Goal: Task Accomplishment & Management: Use online tool/utility

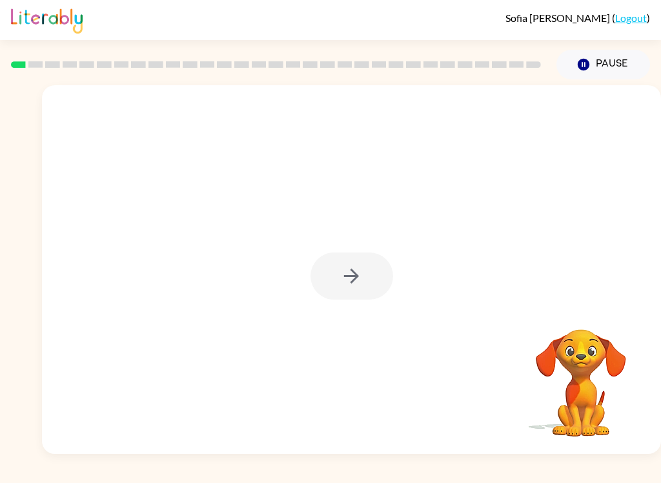
click at [300, 271] on div at bounding box center [352, 269] width 620 height 369
click at [92, 273] on div at bounding box center [352, 269] width 620 height 369
click at [338, 277] on button "button" at bounding box center [352, 276] width 83 height 47
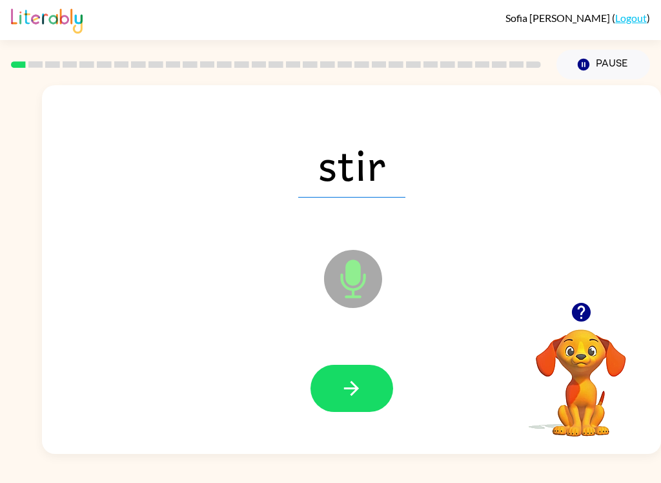
click at [346, 401] on button "button" at bounding box center [352, 388] width 83 height 47
click at [374, 381] on button "button" at bounding box center [352, 388] width 83 height 47
click at [370, 392] on button "button" at bounding box center [352, 388] width 83 height 47
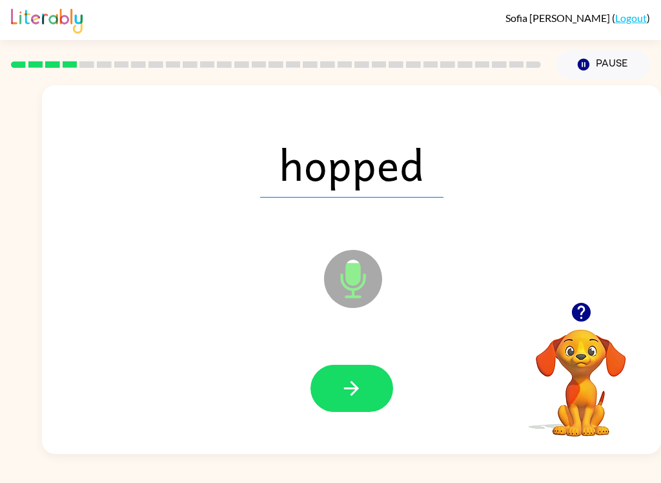
click at [347, 390] on icon "button" at bounding box center [351, 388] width 23 height 23
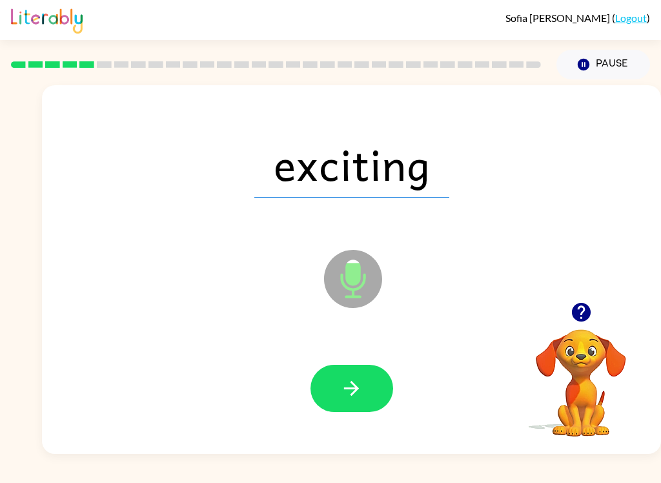
click at [362, 394] on icon "button" at bounding box center [351, 388] width 23 height 23
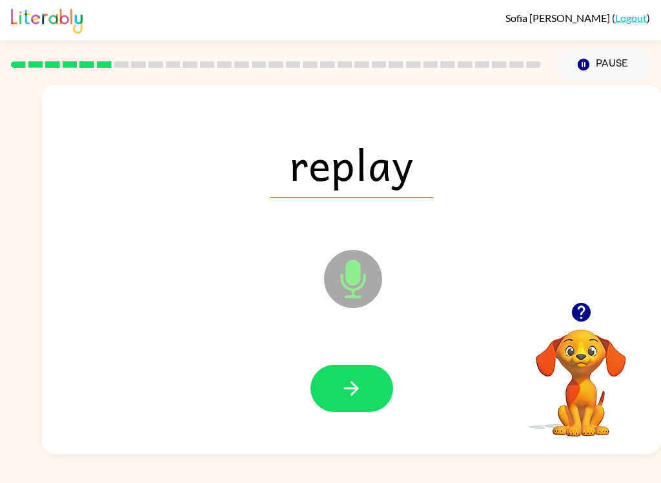
click at [362, 386] on icon "button" at bounding box center [351, 388] width 23 height 23
click at [340, 396] on icon "button" at bounding box center [351, 388] width 23 height 23
click at [351, 386] on icon "button" at bounding box center [351, 388] width 23 height 23
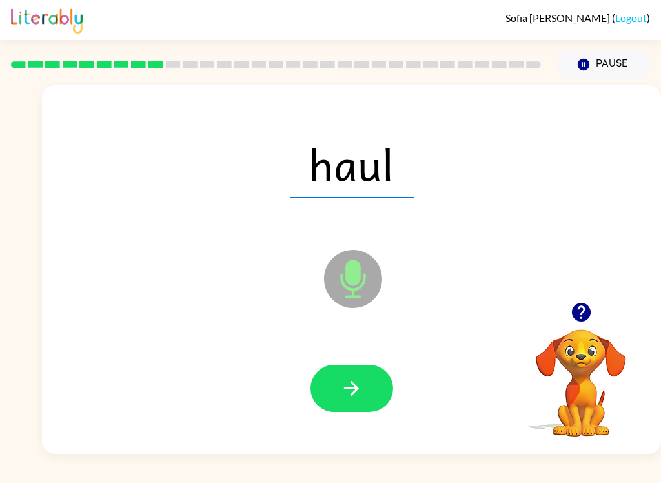
click at [351, 393] on icon "button" at bounding box center [351, 388] width 23 height 23
click at [347, 384] on icon "button" at bounding box center [351, 388] width 23 height 23
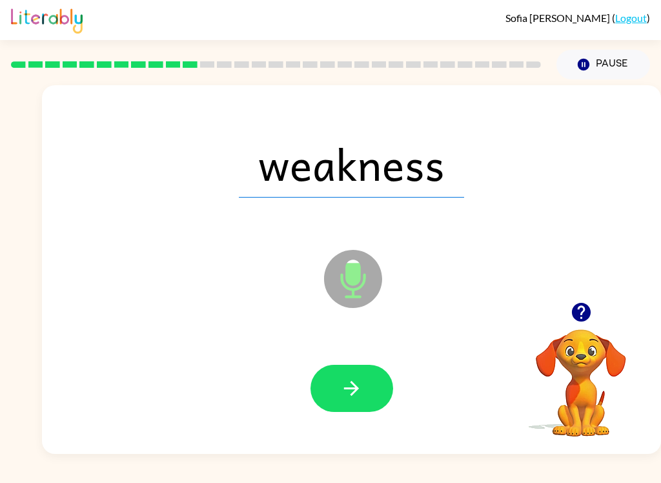
click at [357, 388] on icon "button" at bounding box center [351, 388] width 15 height 15
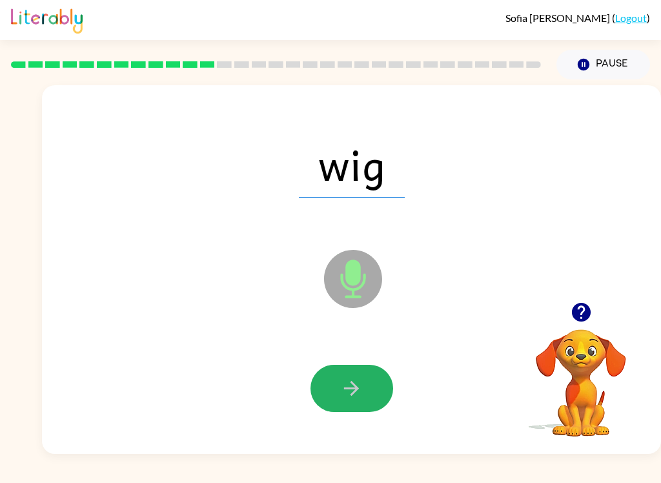
click at [348, 388] on icon "button" at bounding box center [351, 388] width 23 height 23
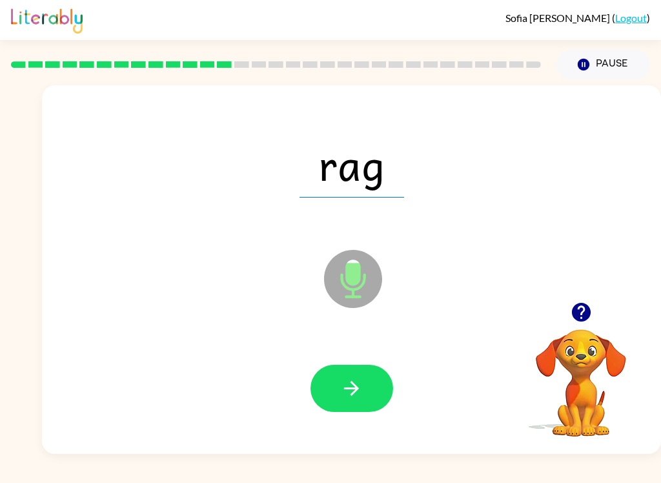
click at [355, 386] on icon "button" at bounding box center [351, 388] width 15 height 15
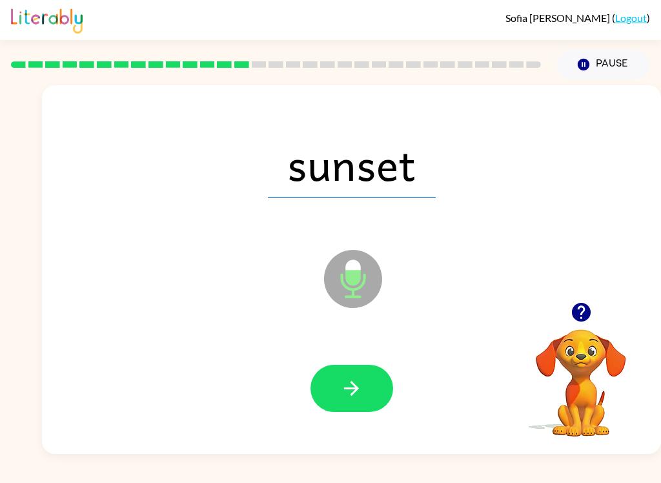
click at [356, 279] on icon "Microphone The Microphone is here when it is your turn to talk" at bounding box center [418, 295] width 194 height 97
click at [380, 391] on button "button" at bounding box center [352, 388] width 83 height 47
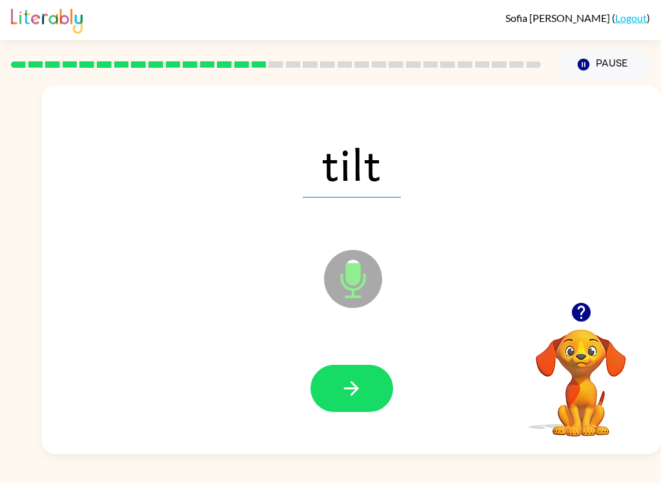
click at [366, 394] on button "button" at bounding box center [352, 388] width 83 height 47
click at [367, 379] on button "button" at bounding box center [352, 388] width 83 height 47
click at [331, 400] on button "button" at bounding box center [352, 388] width 83 height 47
click at [337, 395] on button "button" at bounding box center [352, 388] width 83 height 47
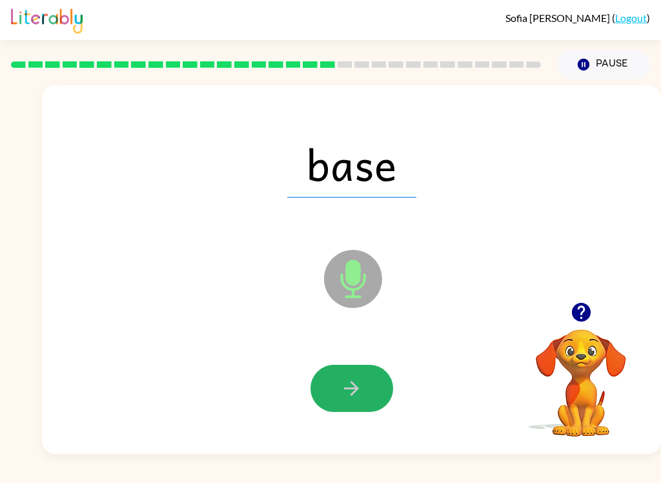
click at [357, 395] on icon "button" at bounding box center [351, 388] width 23 height 23
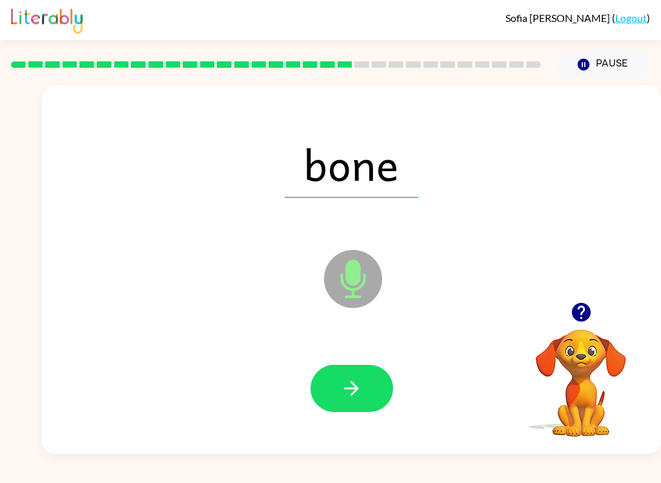
click at [357, 377] on button "button" at bounding box center [352, 388] width 83 height 47
click at [344, 389] on icon "button" at bounding box center [351, 388] width 23 height 23
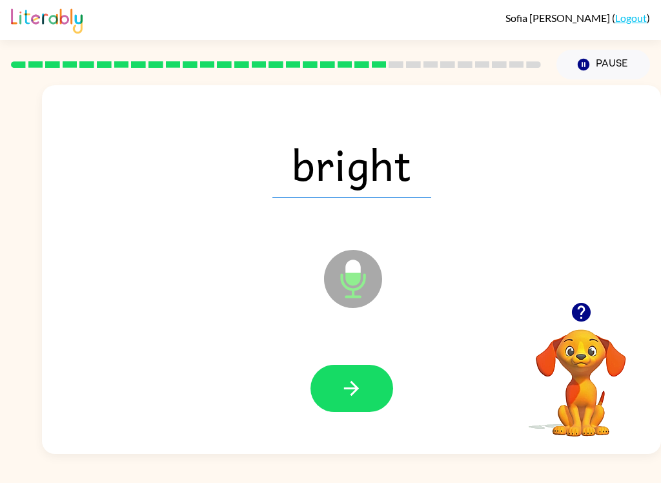
click at [364, 388] on button "button" at bounding box center [352, 388] width 83 height 47
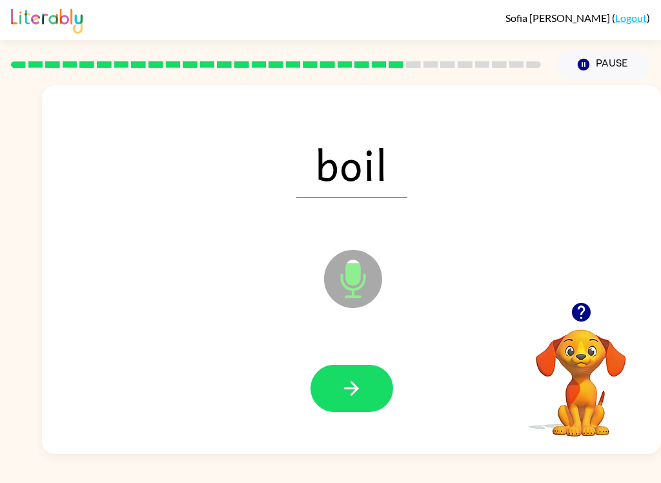
click at [370, 384] on button "button" at bounding box center [352, 388] width 83 height 47
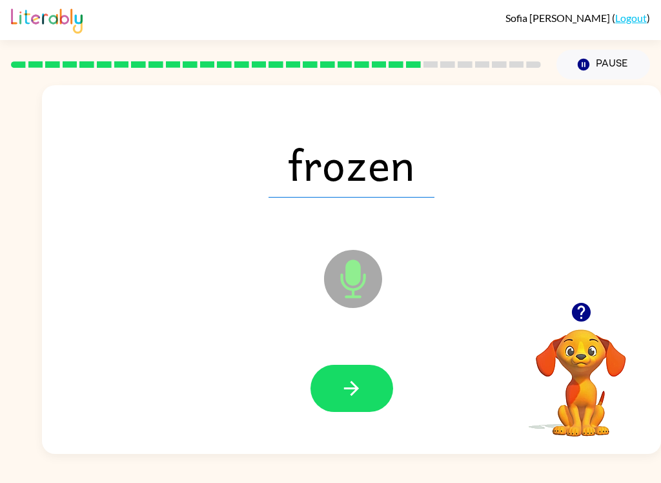
click at [341, 390] on icon "button" at bounding box center [351, 388] width 23 height 23
click at [348, 386] on icon "button" at bounding box center [351, 388] width 23 height 23
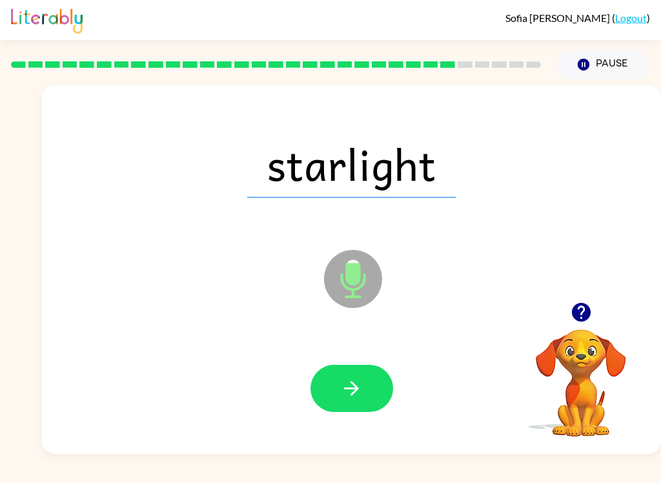
click at [365, 385] on button "button" at bounding box center [352, 388] width 83 height 47
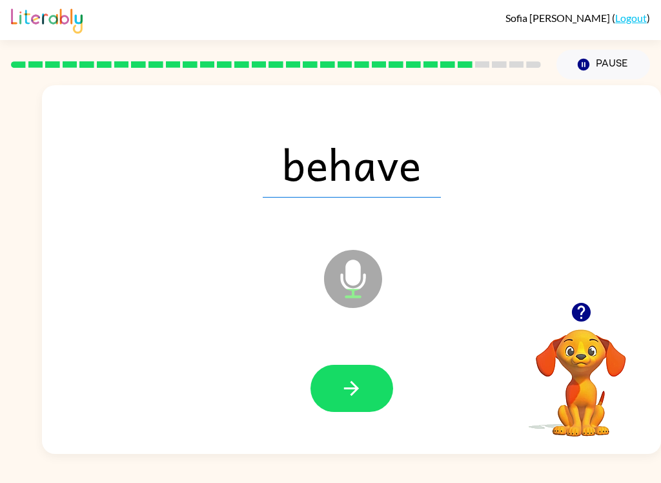
click at [364, 379] on button "button" at bounding box center [352, 388] width 83 height 47
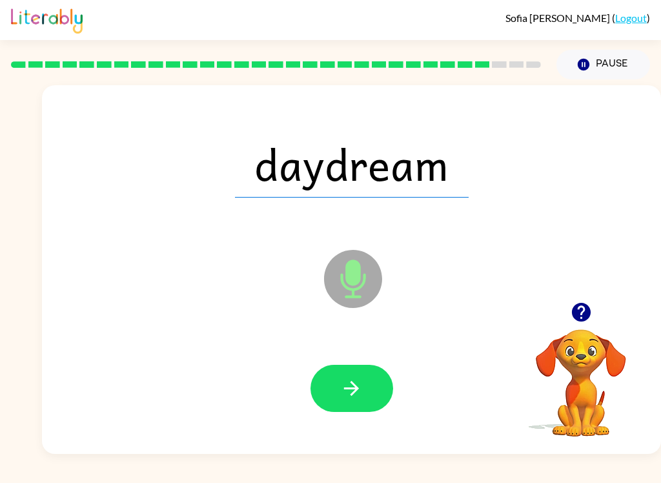
click at [362, 382] on icon "button" at bounding box center [351, 388] width 23 height 23
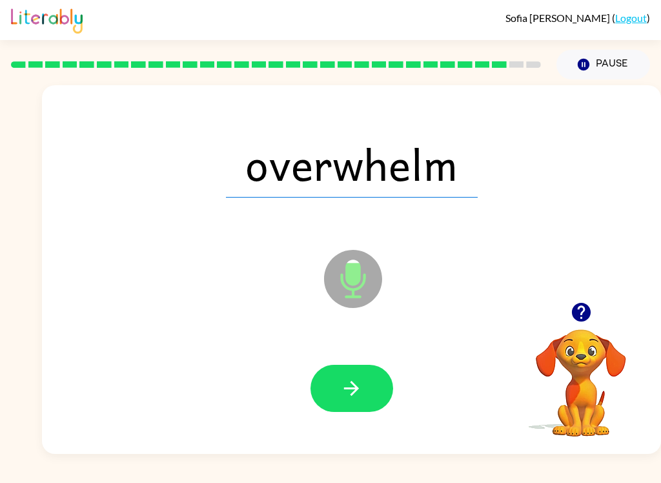
click at [354, 381] on icon "button" at bounding box center [351, 388] width 23 height 23
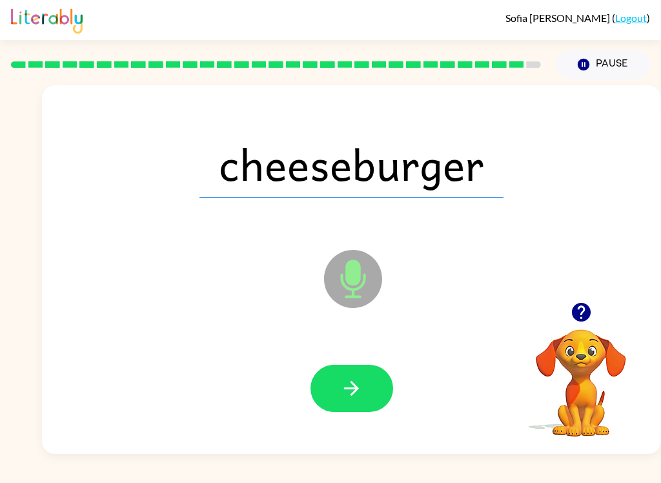
click at [336, 384] on button "button" at bounding box center [352, 388] width 83 height 47
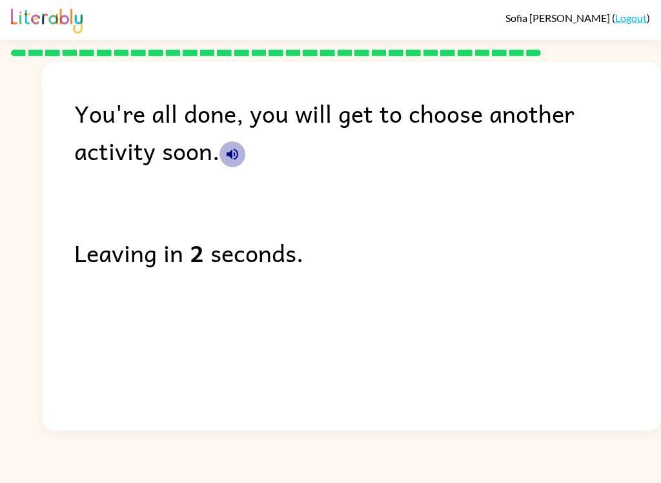
click at [220, 147] on button "button" at bounding box center [233, 154] width 26 height 26
